Goal: Complete application form

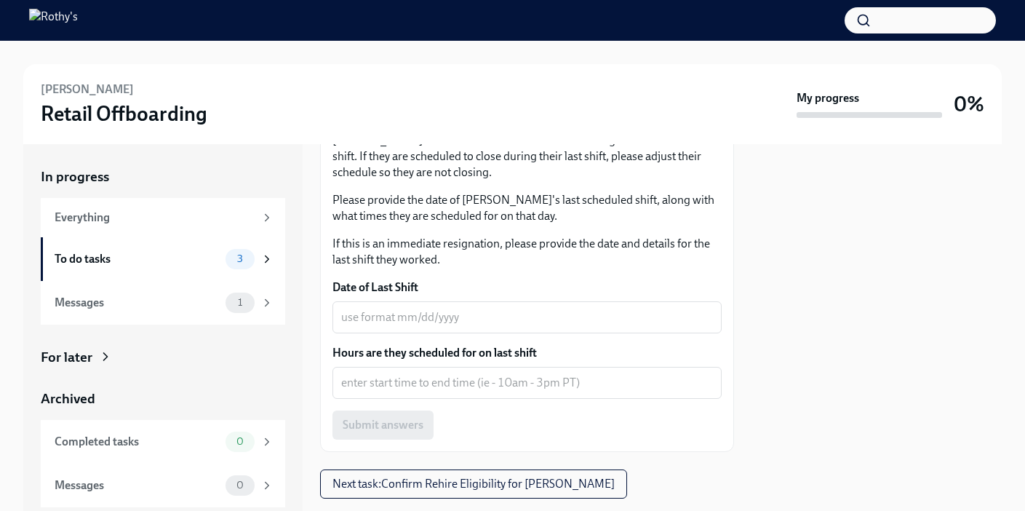
scroll to position [297, 0]
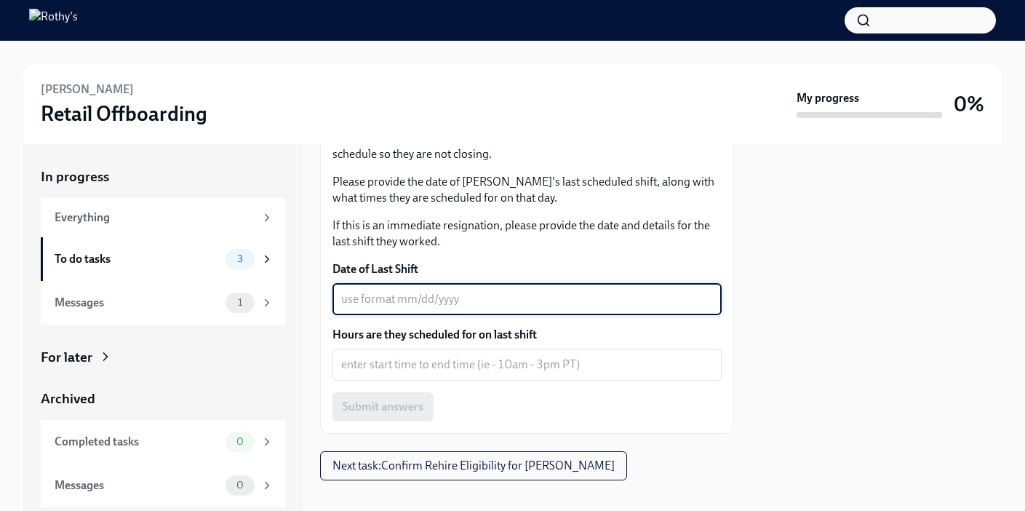
click at [429, 290] on textarea "Date of Last Shift" at bounding box center [527, 298] width 372 height 17
type textarea "[DATE]"
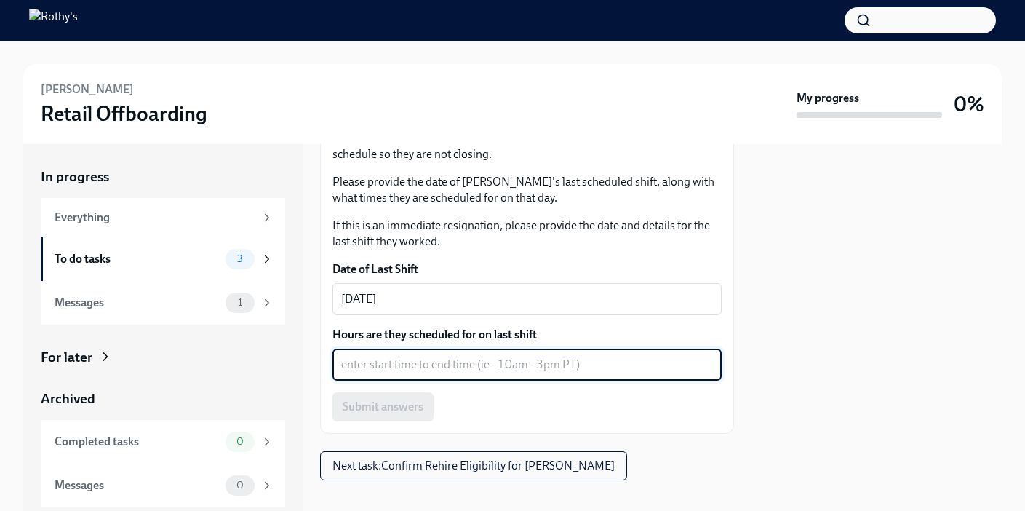
click at [442, 356] on textarea "Hours are they scheduled for on last shift" at bounding box center [527, 364] width 372 height 17
type textarea "12:30-8:30"
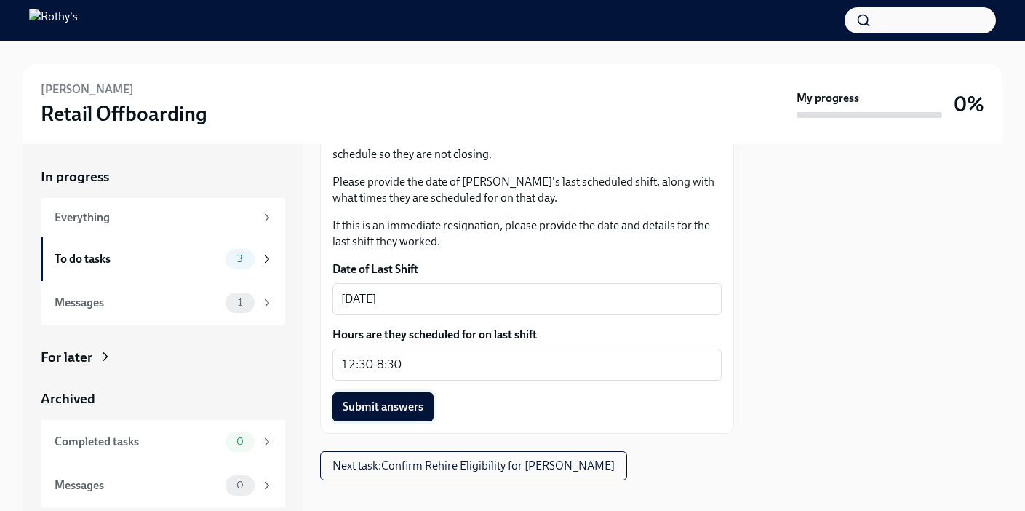
click at [386, 400] on span "Submit answers" at bounding box center [383, 407] width 81 height 15
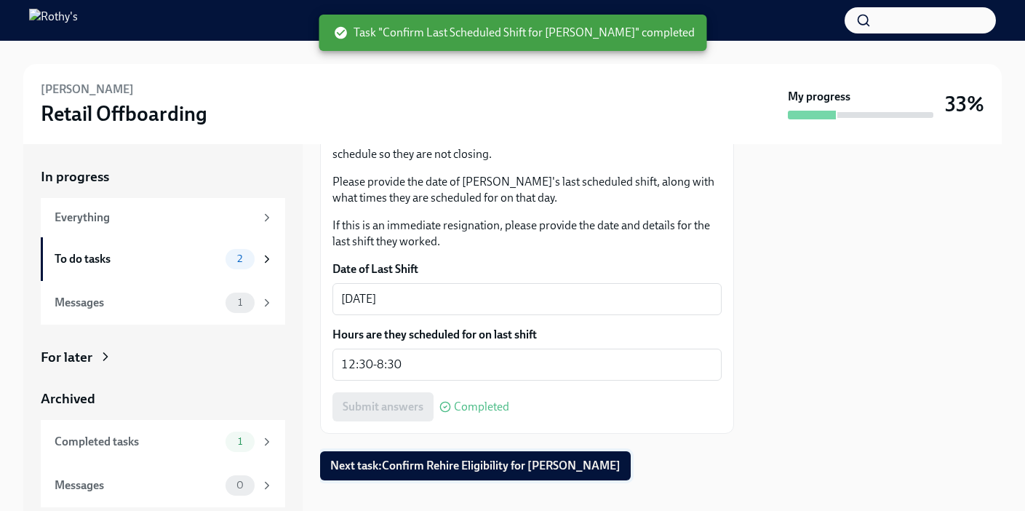
click at [525, 458] on span "Next task : Confirm Rehire Eligibility for [PERSON_NAME]" at bounding box center [475, 465] width 290 height 15
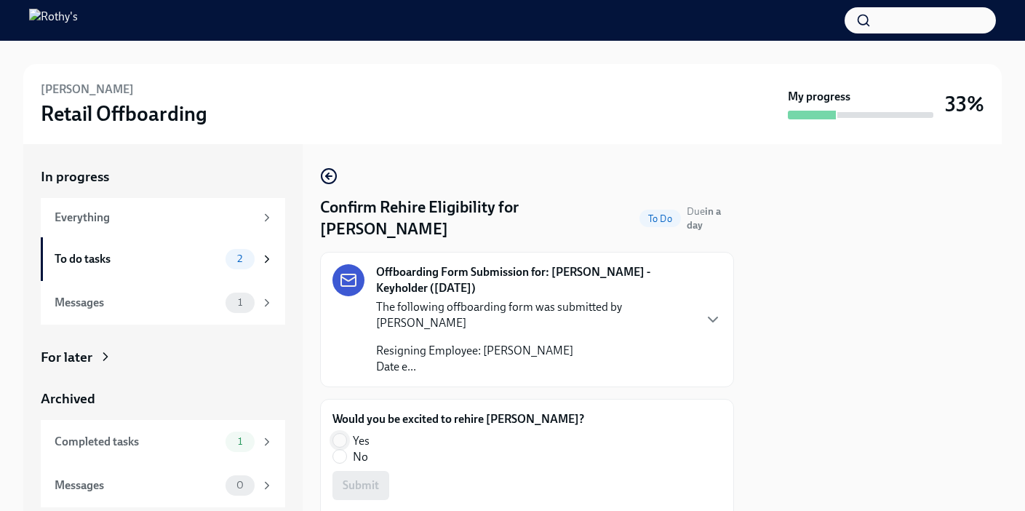
click at [345, 434] on input "Yes" at bounding box center [339, 440] width 13 height 13
radio input "true"
click at [375, 478] on span "Submit" at bounding box center [361, 485] width 36 height 15
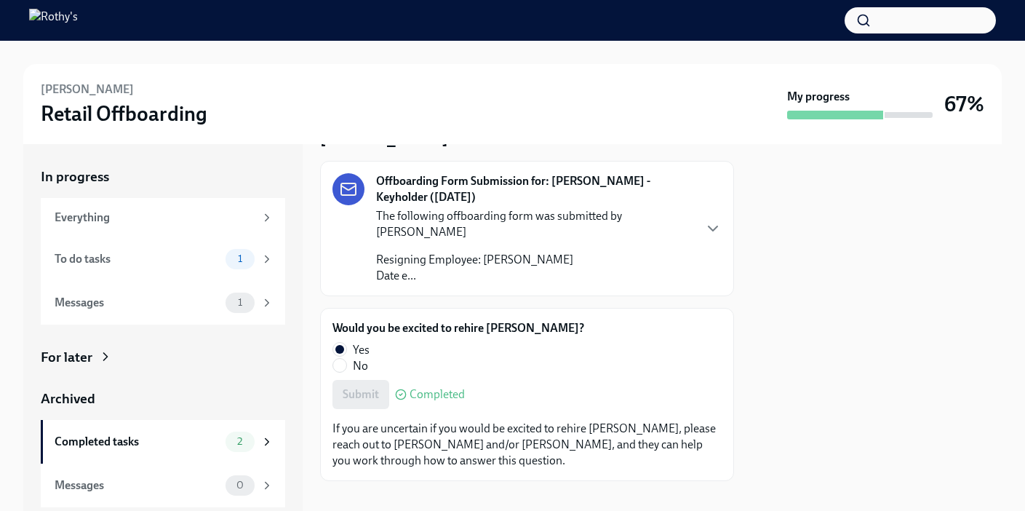
scroll to position [92, 0]
